Goal: Task Accomplishment & Management: Manage account settings

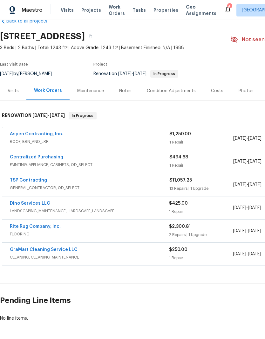
scroll to position [15, 0]
click at [38, 201] on link "Dino Services LLC" at bounding box center [30, 203] width 40 height 4
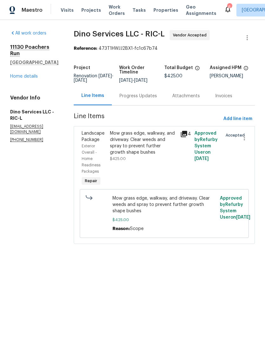
click at [157, 172] on div "Mow grass edge, walkway, and driveway. Clear weeds and spray to prevent further…" at bounding box center [143, 158] width 70 height 61
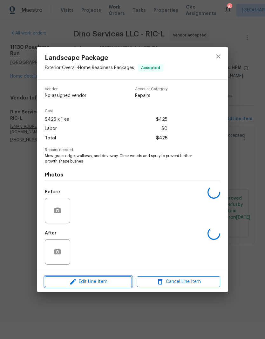
click at [114, 284] on span "Edit Line Item" at bounding box center [88, 282] width 83 height 8
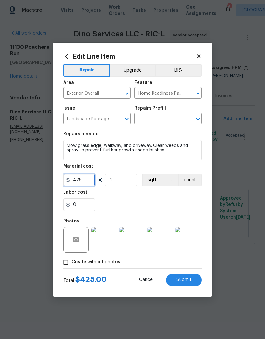
click at [90, 176] on input "425" at bounding box center [79, 180] width 32 height 13
click at [85, 181] on input "425" at bounding box center [79, 180] width 32 height 13
click at [139, 200] on div "0" at bounding box center [132, 205] width 138 height 13
click at [194, 118] on icon "Open" at bounding box center [198, 119] width 8 height 8
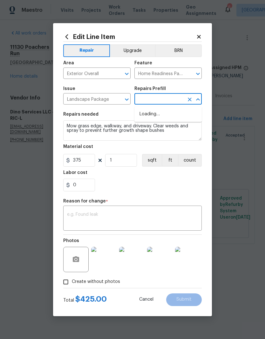
type input "425"
click at [192, 116] on li "Initial landscaping package $75.00" at bounding box center [167, 117] width 67 height 17
type input "Initial landscaping package $75.00"
type textarea "Mowing of grass up to 6" in height. Mow, edge along driveways & sidewalks, trim…"
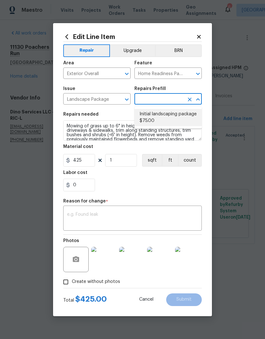
type input "Initial landscaping package $75.00"
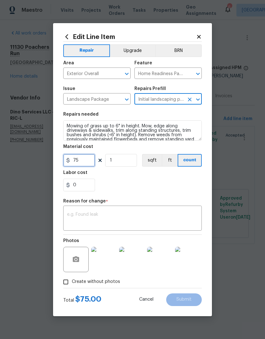
click at [84, 164] on input "75" at bounding box center [79, 160] width 32 height 13
click at [73, 164] on input "75" at bounding box center [79, 160] width 32 height 13
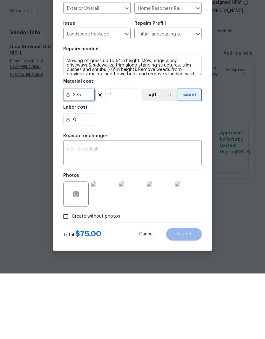
type input "375"
click at [162, 213] on textarea at bounding box center [132, 219] width 131 height 13
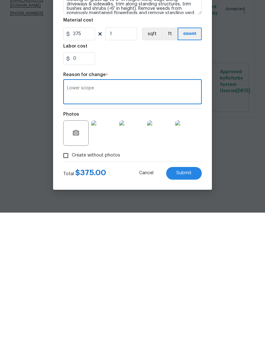
type textarea "Lower scope"
click at [190, 298] on span "Submit" at bounding box center [183, 300] width 15 height 5
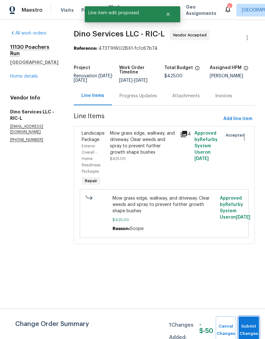
click at [250, 325] on button "Submit Changes" at bounding box center [248, 330] width 20 height 27
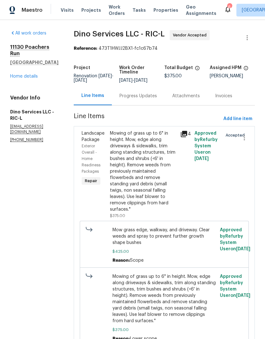
click at [23, 79] on link "Home details" at bounding box center [24, 76] width 28 height 4
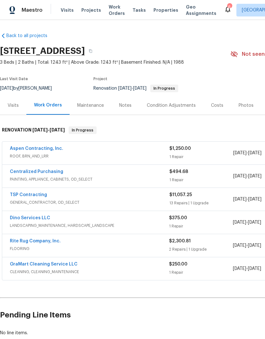
click at [25, 241] on link "Rite Rug Company, Inc." at bounding box center [35, 241] width 51 height 4
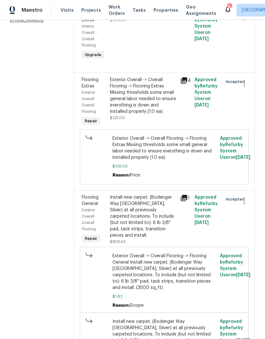
scroll to position [66, 0]
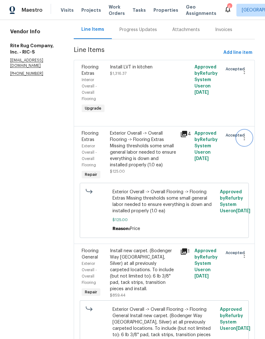
click at [246, 141] on icon "button" at bounding box center [244, 138] width 8 height 8
click at [251, 144] on li "Cancel" at bounding box center [247, 144] width 24 height 10
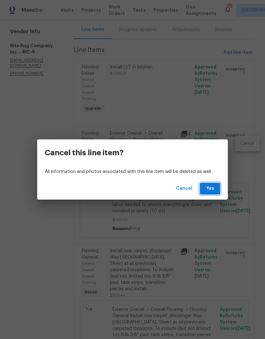
click at [213, 187] on span "Yes" at bounding box center [210, 189] width 10 height 8
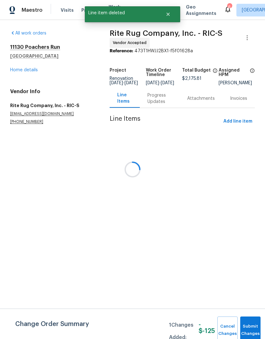
scroll to position [0, 0]
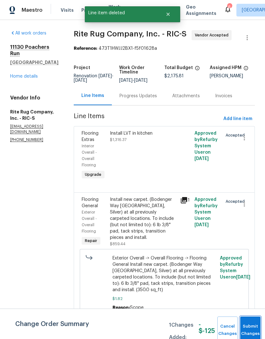
click at [252, 322] on button "Submit Changes" at bounding box center [250, 330] width 20 height 27
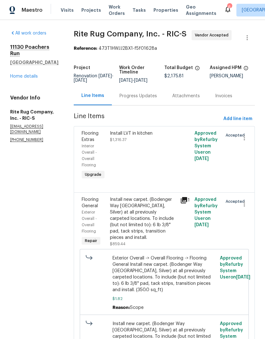
click at [17, 74] on link "Home details" at bounding box center [24, 76] width 28 height 4
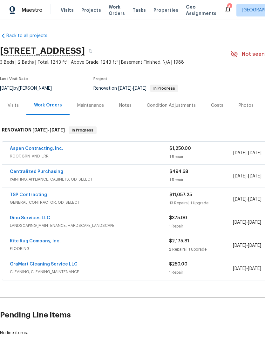
click at [17, 240] on link "Rite Rug Company, Inc." at bounding box center [35, 241] width 51 height 4
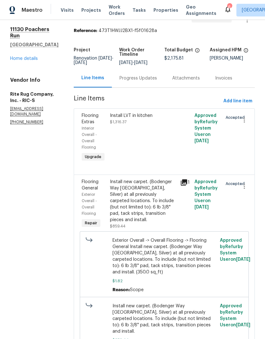
scroll to position [16, 0]
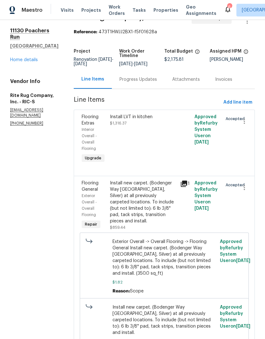
click at [16, 58] on link "Home details" at bounding box center [24, 60] width 28 height 4
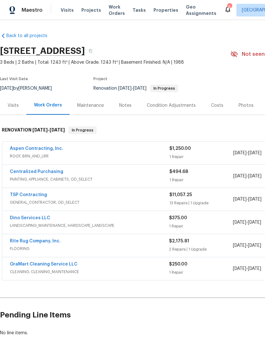
click at [216, 108] on div "Costs" at bounding box center [217, 105] width 12 height 6
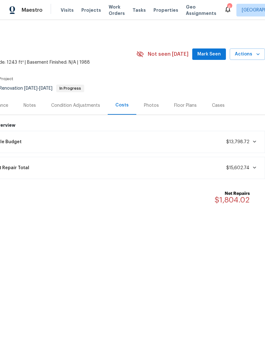
scroll to position [0, 94]
